Goal: Information Seeking & Learning: Learn about a topic

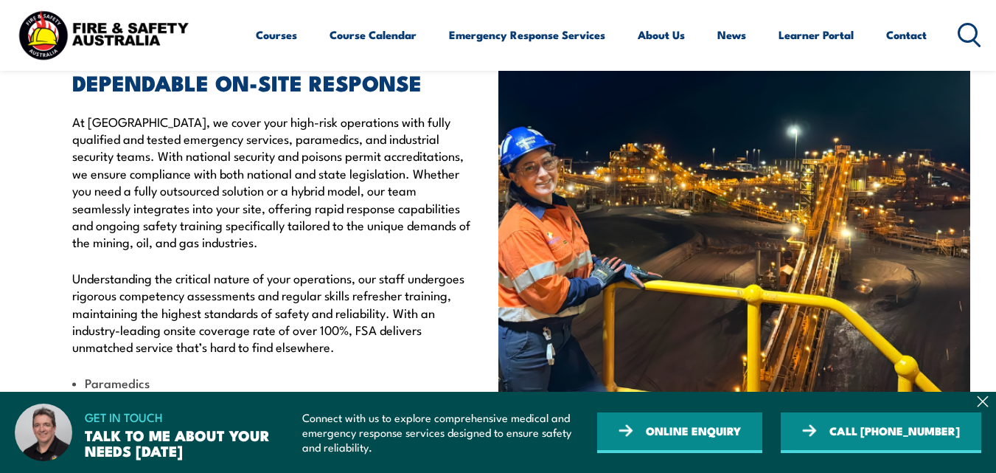
scroll to position [885, 0]
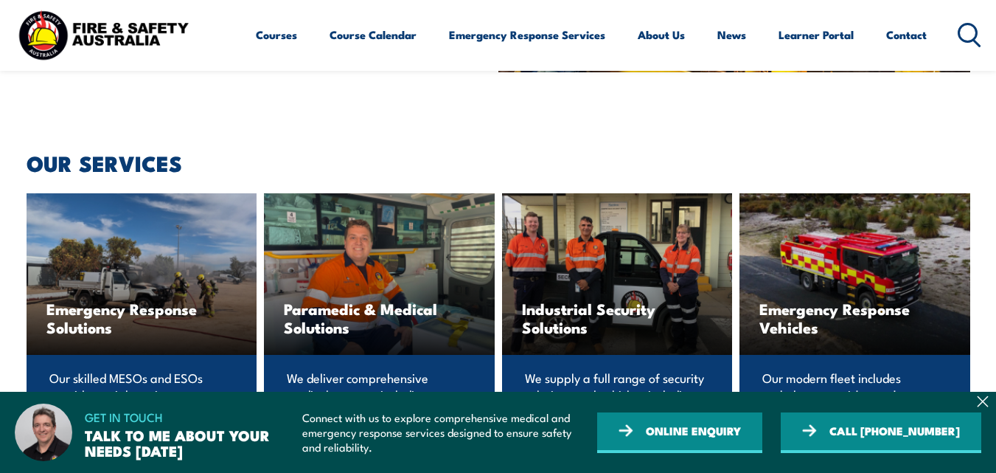
click at [863, 262] on div "Emergency Response Vehicles" at bounding box center [854, 273] width 231 height 161
